Goal: Task Accomplishment & Management: Use online tool/utility

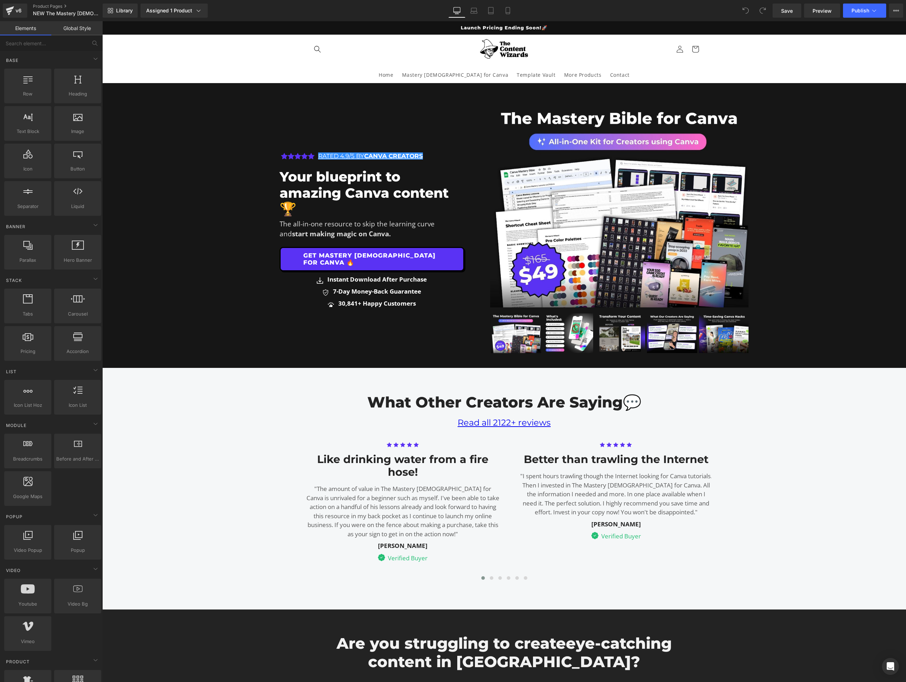
click at [563, 333] on img at bounding box center [568, 334] width 50 height 40
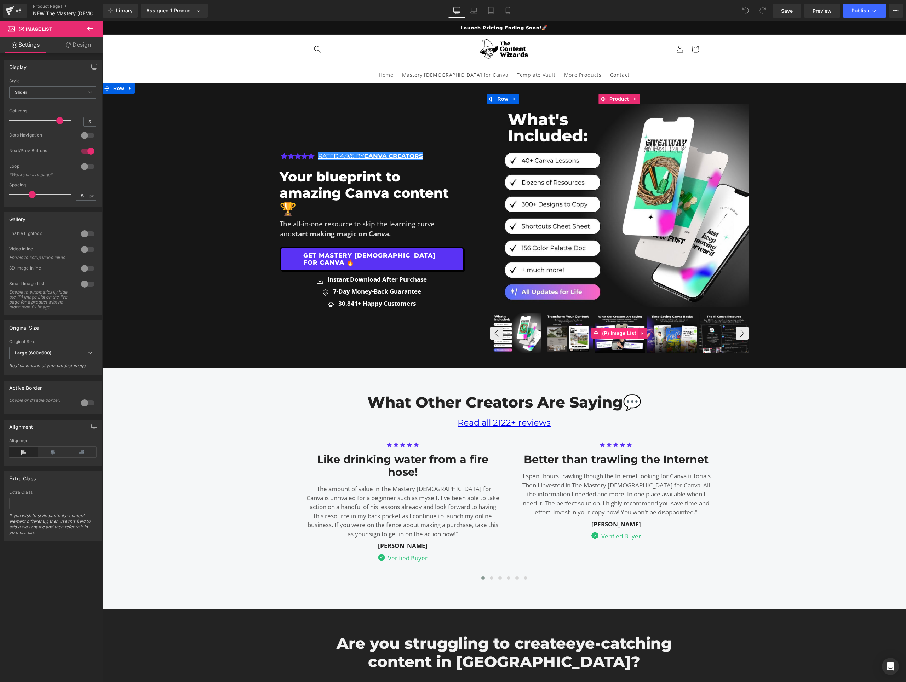
click at [612, 332] on span "(P) Image List" at bounding box center [619, 333] width 38 height 11
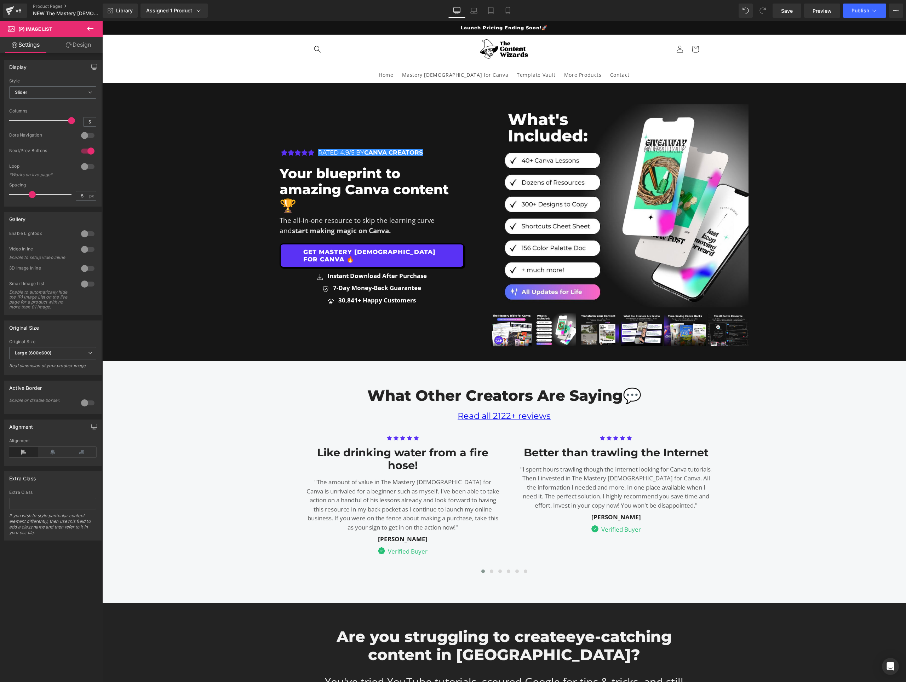
drag, startPoint x: 59, startPoint y: 122, endPoint x: 66, endPoint y: 121, distance: 7.5
click at [68, 121] on span at bounding box center [71, 120] width 7 height 7
click at [505, 11] on icon at bounding box center [507, 10] width 7 height 7
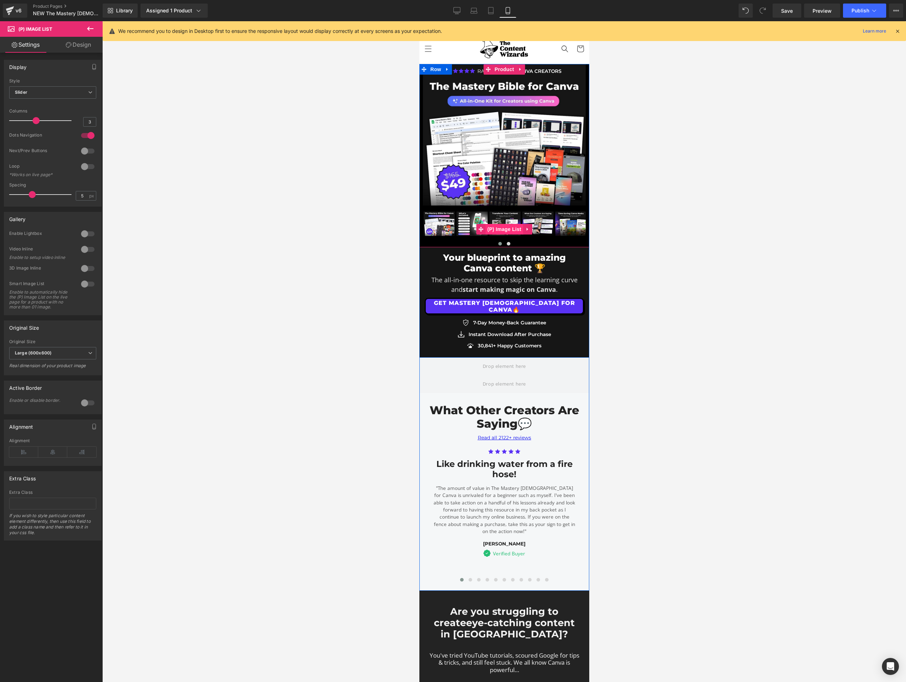
click at [503, 227] on span "(P) Image List" at bounding box center [504, 229] width 38 height 11
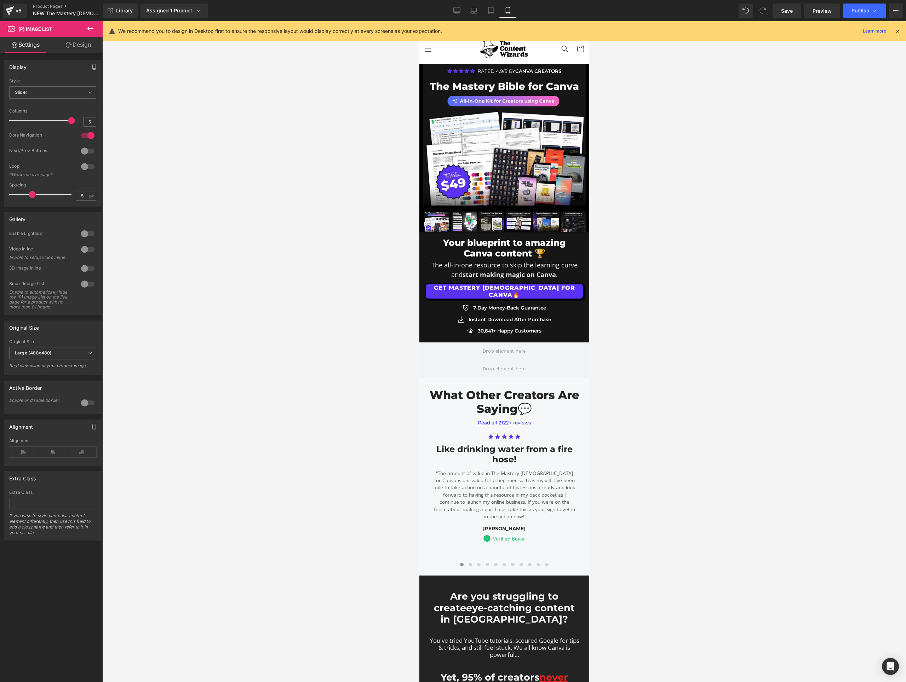
drag, startPoint x: 59, startPoint y: 119, endPoint x: 64, endPoint y: 120, distance: 5.4
click at [64, 120] on div at bounding box center [42, 121] width 59 height 14
click at [764, 115] on div at bounding box center [504, 351] width 804 height 661
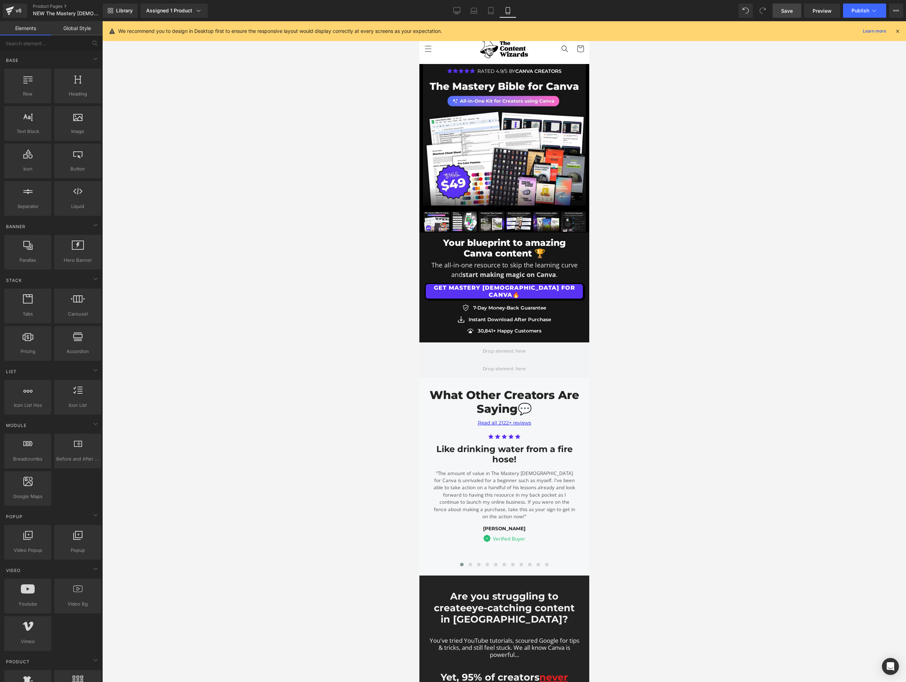
click at [783, 10] on span "Save" at bounding box center [787, 10] width 12 height 7
click at [858, 12] on span "Publish" at bounding box center [860, 11] width 18 height 6
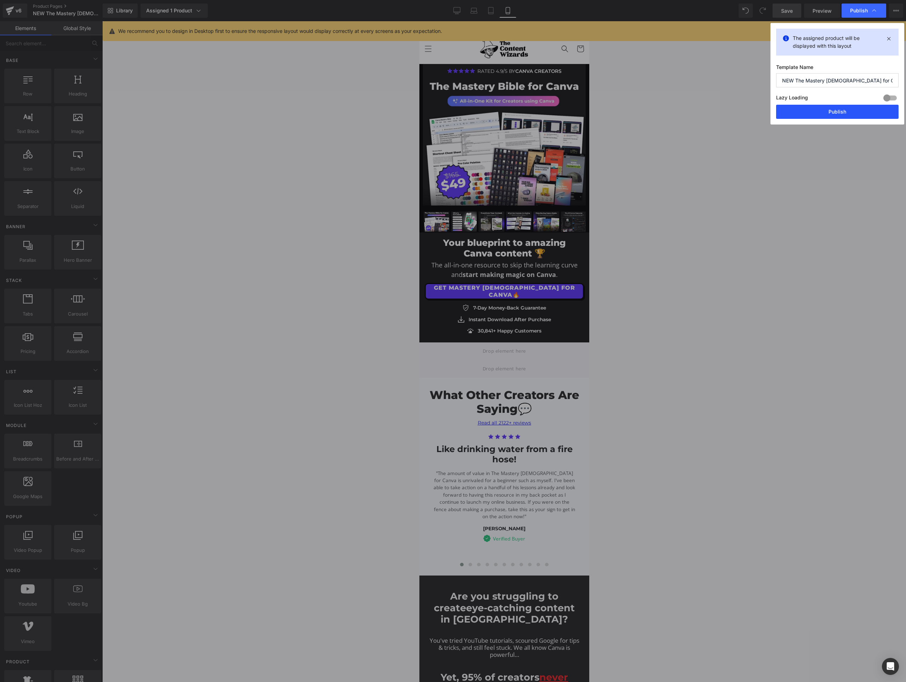
click at [825, 112] on button "Publish" at bounding box center [837, 112] width 122 height 14
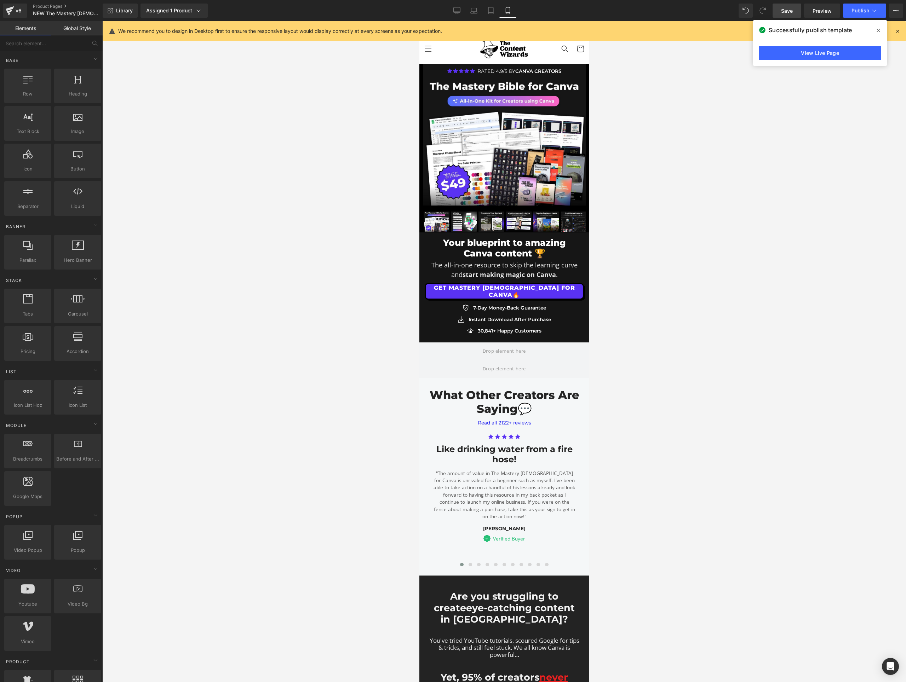
drag, startPoint x: 751, startPoint y: 118, endPoint x: 780, endPoint y: 99, distance: 34.7
click at [758, 117] on div at bounding box center [504, 351] width 804 height 661
click at [163, 124] on div at bounding box center [504, 351] width 804 height 661
click at [48, 5] on link "Product Pages" at bounding box center [73, 7] width 81 height 6
